Goal: Task Accomplishment & Management: Use online tool/utility

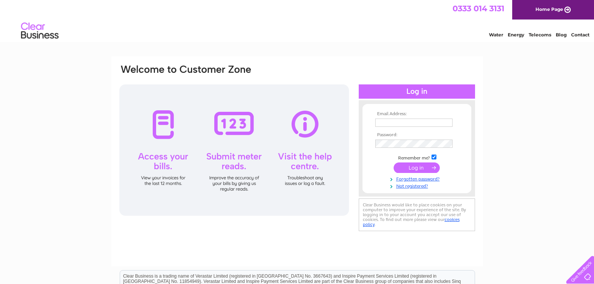
type input "[PERSON_NAME][EMAIL_ADDRESS][DOMAIN_NAME]"
click at [408, 170] on input "submit" at bounding box center [417, 167] width 46 height 11
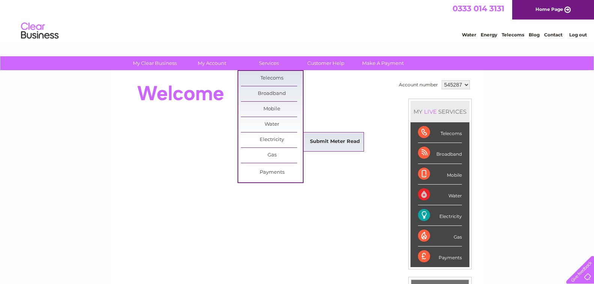
click at [345, 141] on link "Submit Meter Read" at bounding box center [335, 141] width 62 height 15
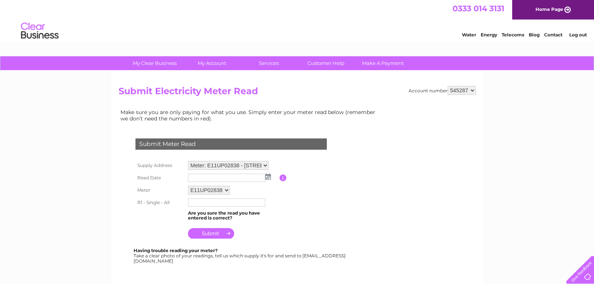
click at [214, 175] on input "text" at bounding box center [226, 178] width 77 height 8
click at [269, 178] on img at bounding box center [269, 177] width 6 height 6
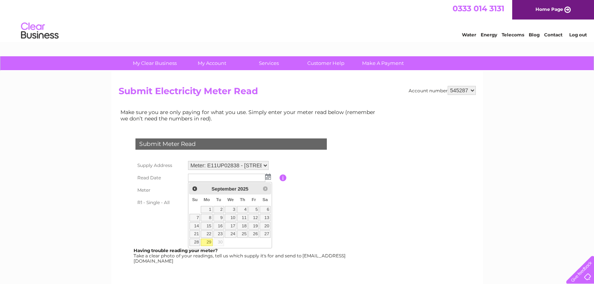
click at [209, 241] on link "29" at bounding box center [207, 243] width 12 height 8
type input "2025/09/29"
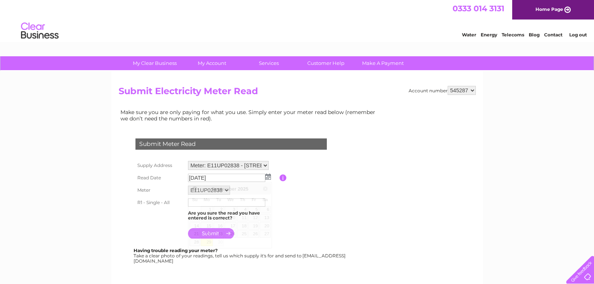
click at [209, 241] on link "29" at bounding box center [207, 243] width 12 height 8
click at [201, 205] on input "text" at bounding box center [226, 203] width 77 height 8
type input "133794"
click at [203, 234] on input "submit" at bounding box center [211, 234] width 46 height 11
